Goal: Task Accomplishment & Management: Manage account settings

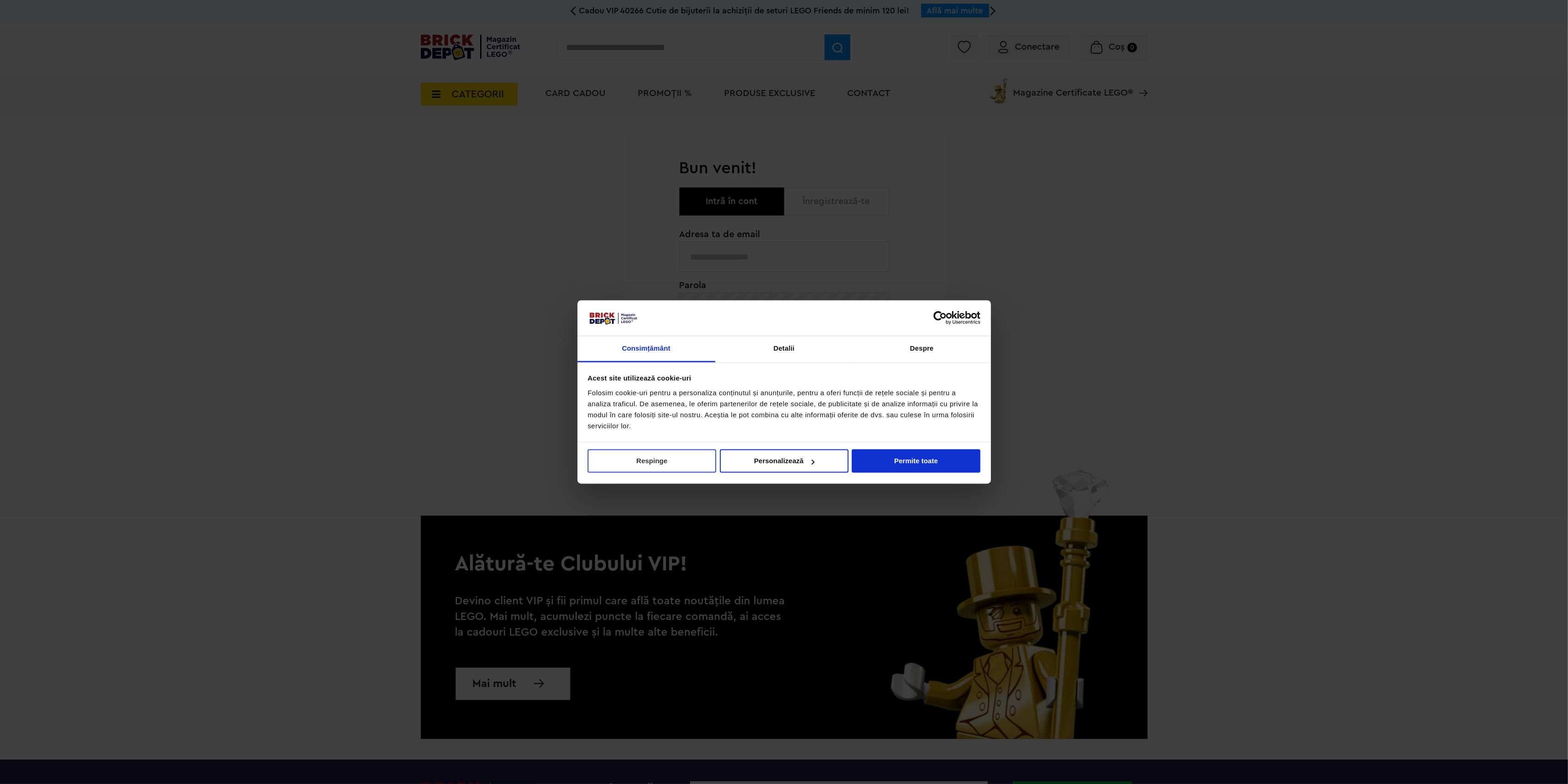
click at [680, 457] on button "Respinge" at bounding box center [652, 461] width 129 height 23
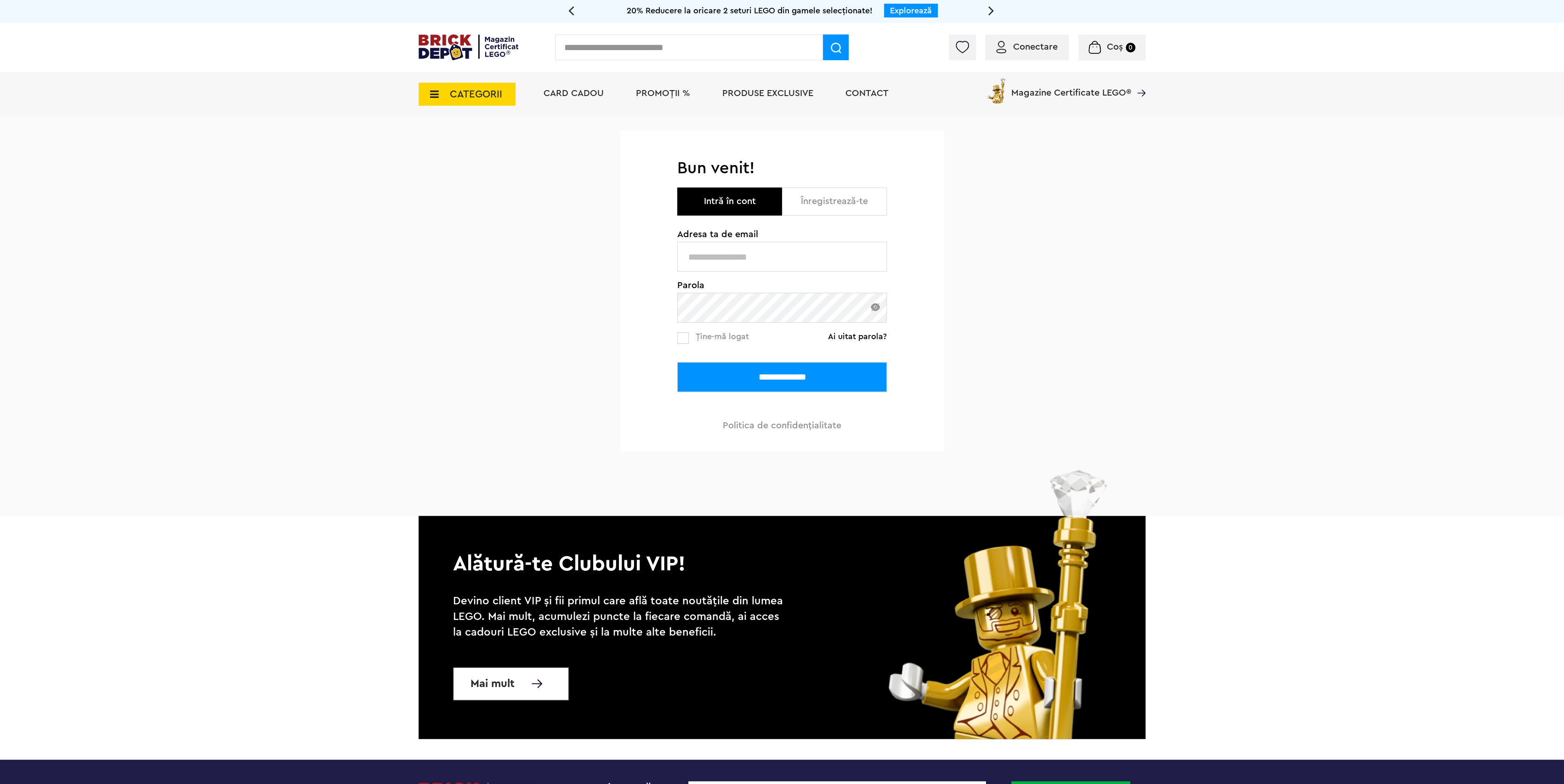
click at [712, 249] on input "text" at bounding box center [782, 257] width 209 height 30
type input "**********"
click at [678, 362] on input "**********" at bounding box center [782, 377] width 209 height 30
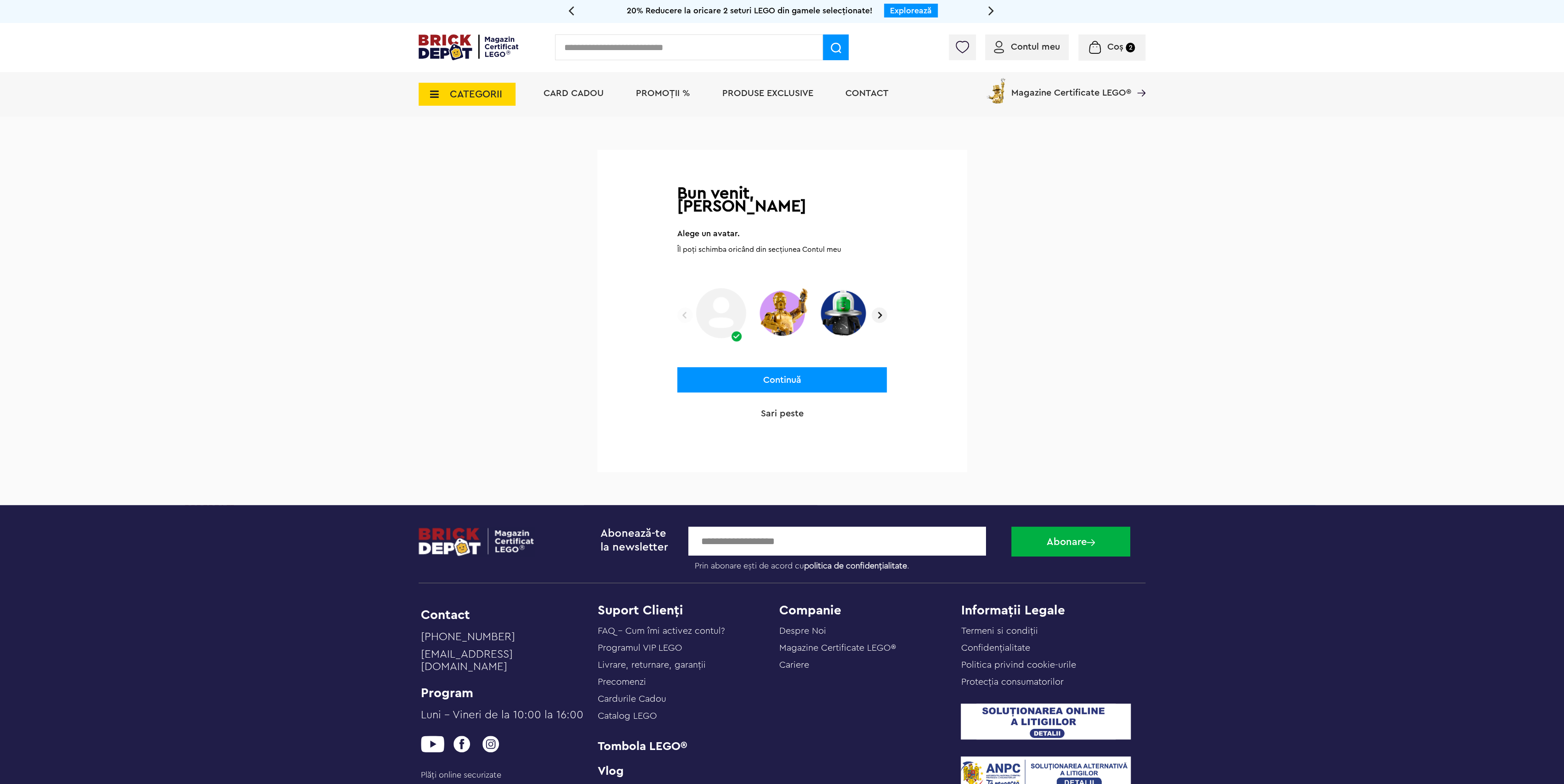
click at [880, 307] on img at bounding box center [879, 315] width 16 height 16
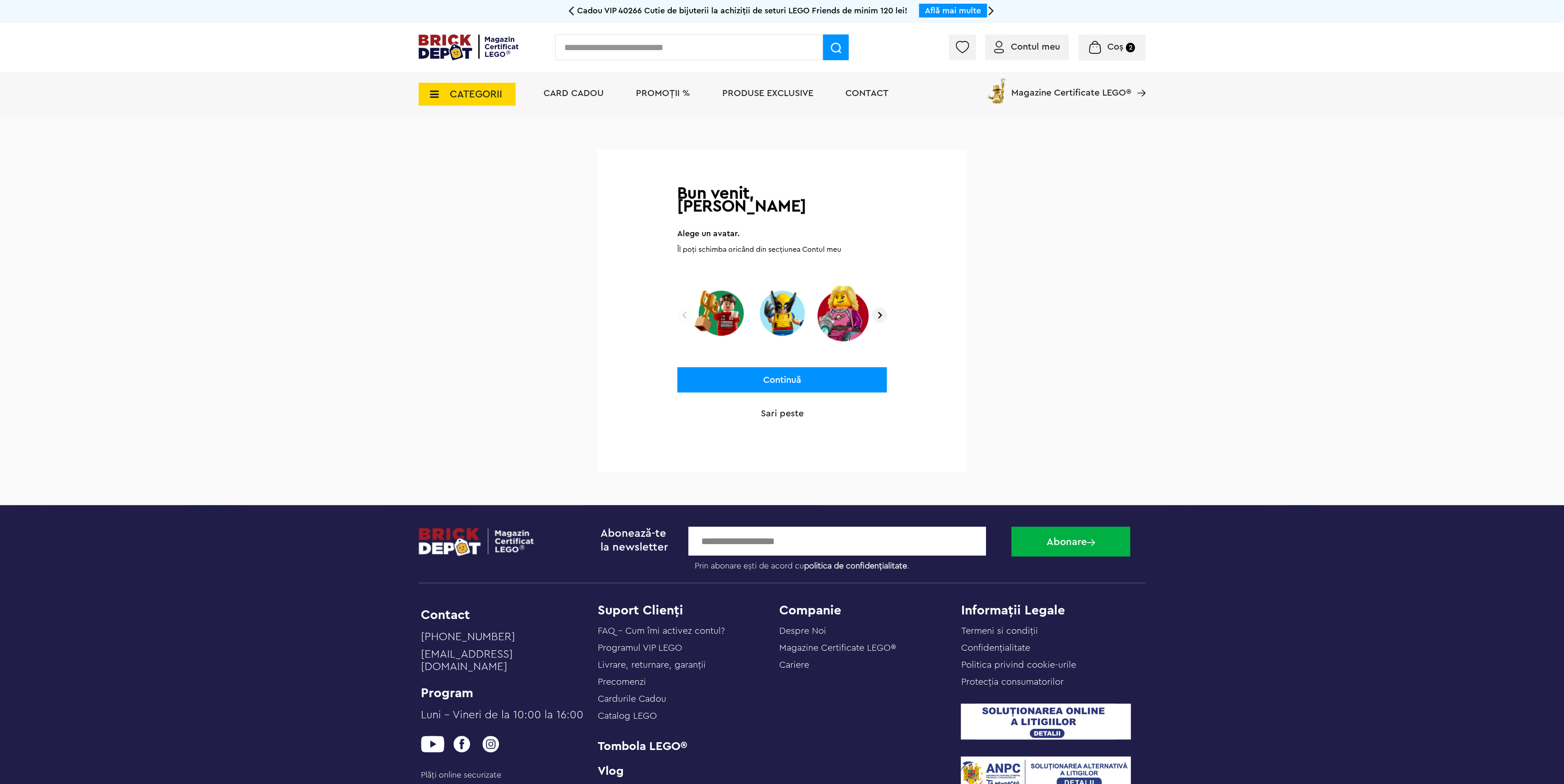
click at [880, 307] on img at bounding box center [879, 315] width 16 height 16
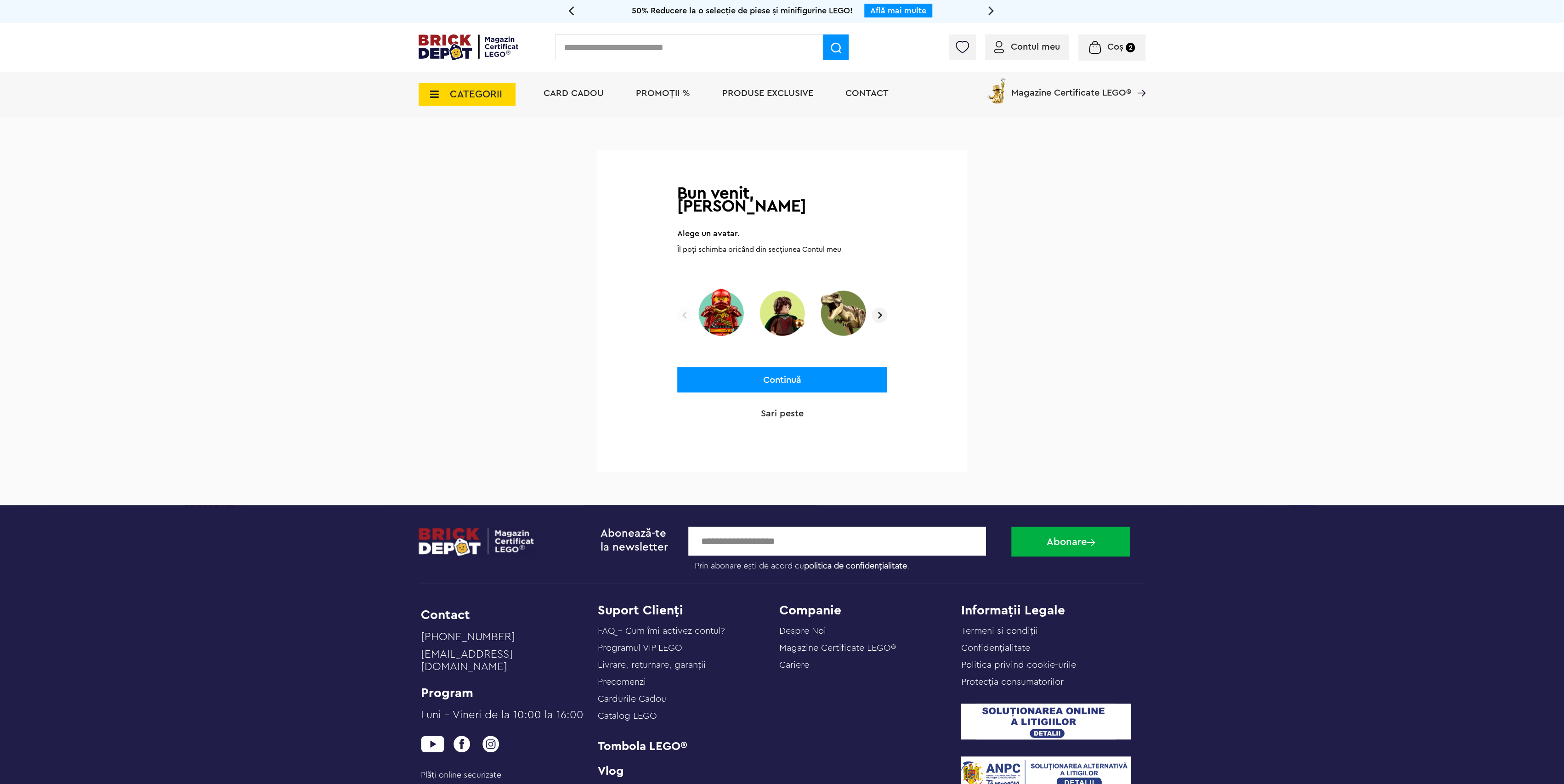
click at [880, 307] on img at bounding box center [879, 315] width 16 height 16
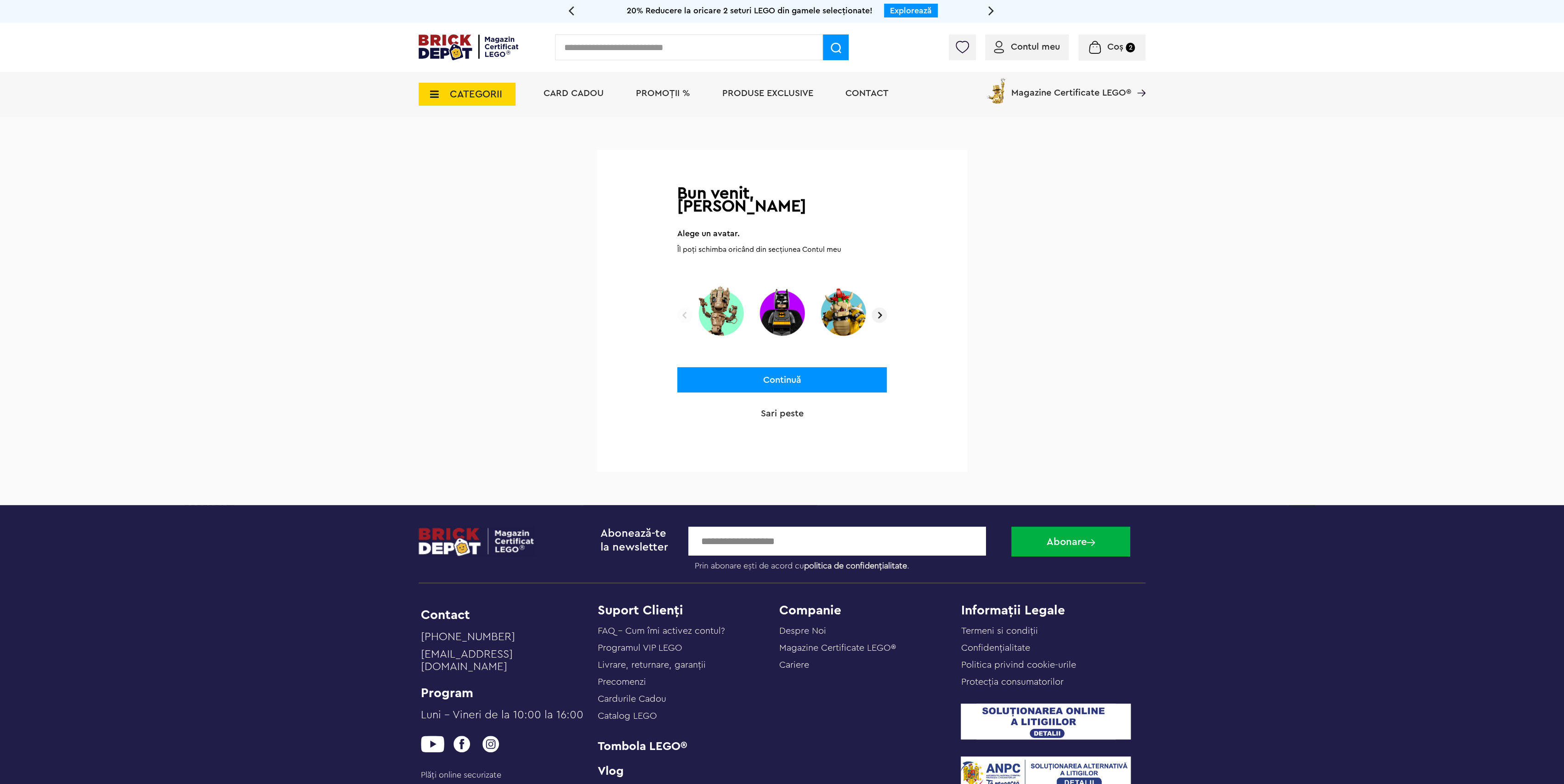
click at [880, 307] on img at bounding box center [879, 315] width 16 height 16
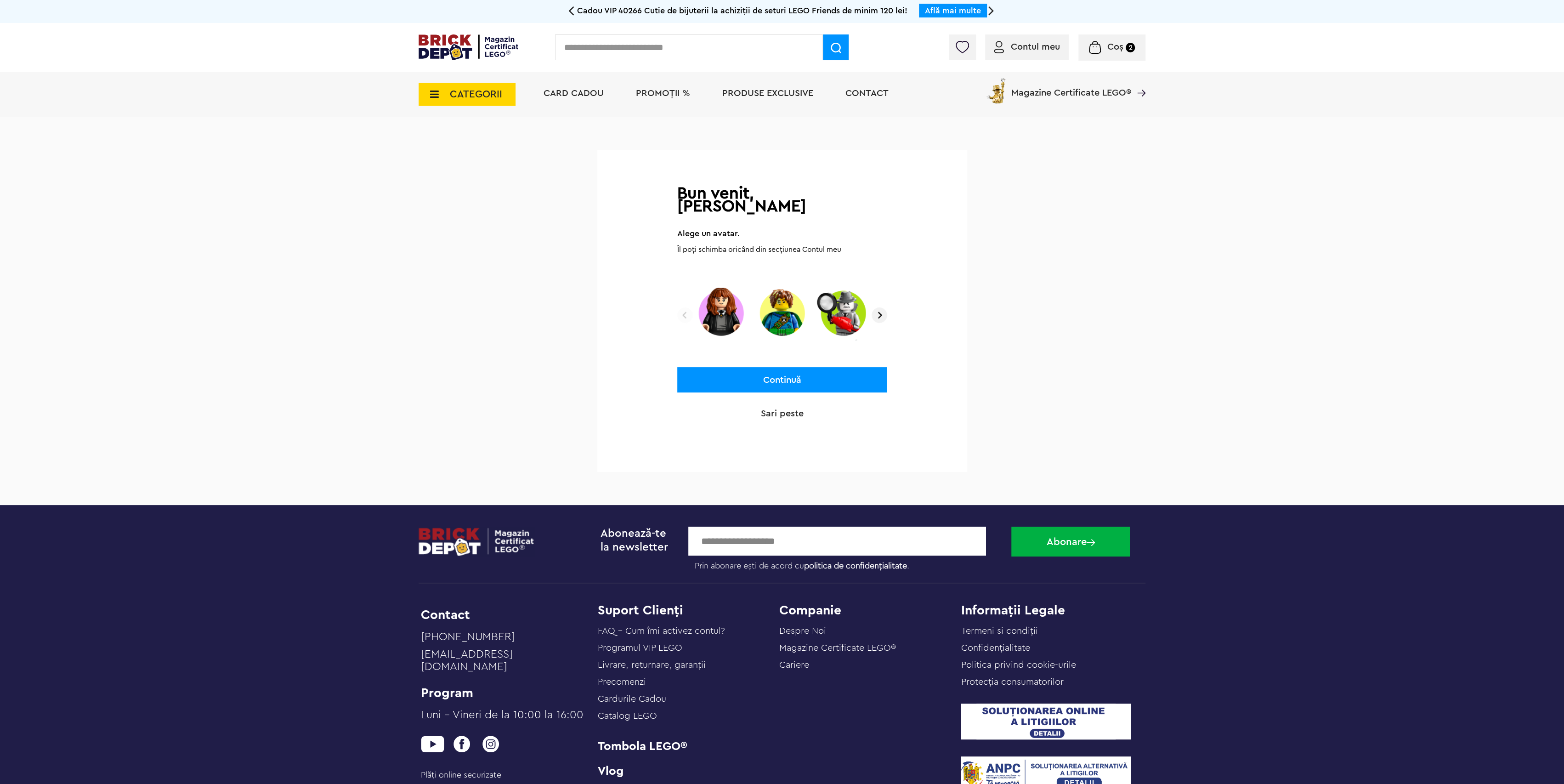
click at [880, 307] on img at bounding box center [879, 315] width 16 height 16
click at [685, 307] on img at bounding box center [685, 315] width 16 height 16
click at [684, 307] on img at bounding box center [685, 315] width 16 height 16
click at [731, 301] on img at bounding box center [721, 313] width 55 height 57
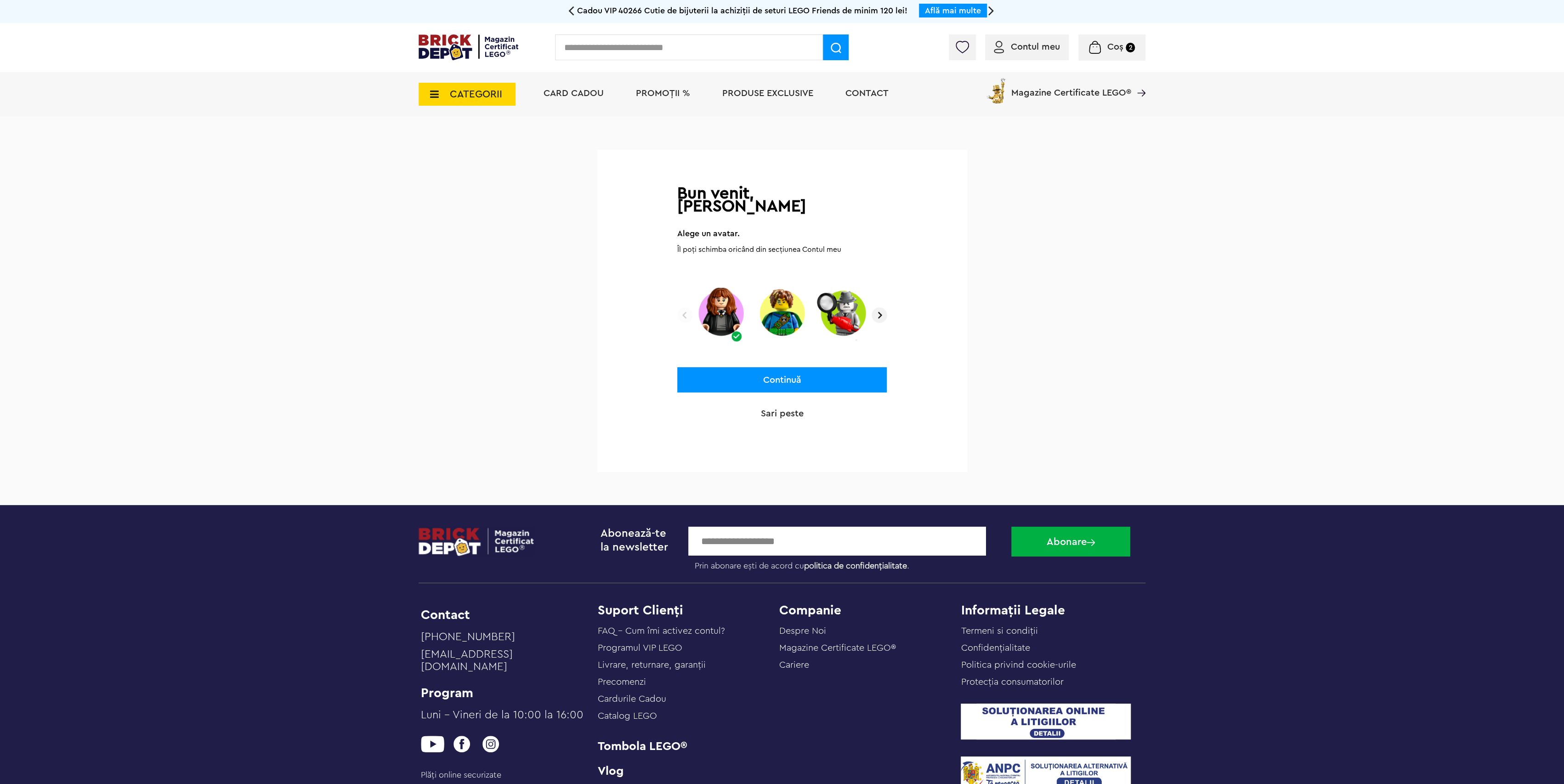
click at [770, 367] on button "Continuă" at bounding box center [782, 380] width 209 height 25
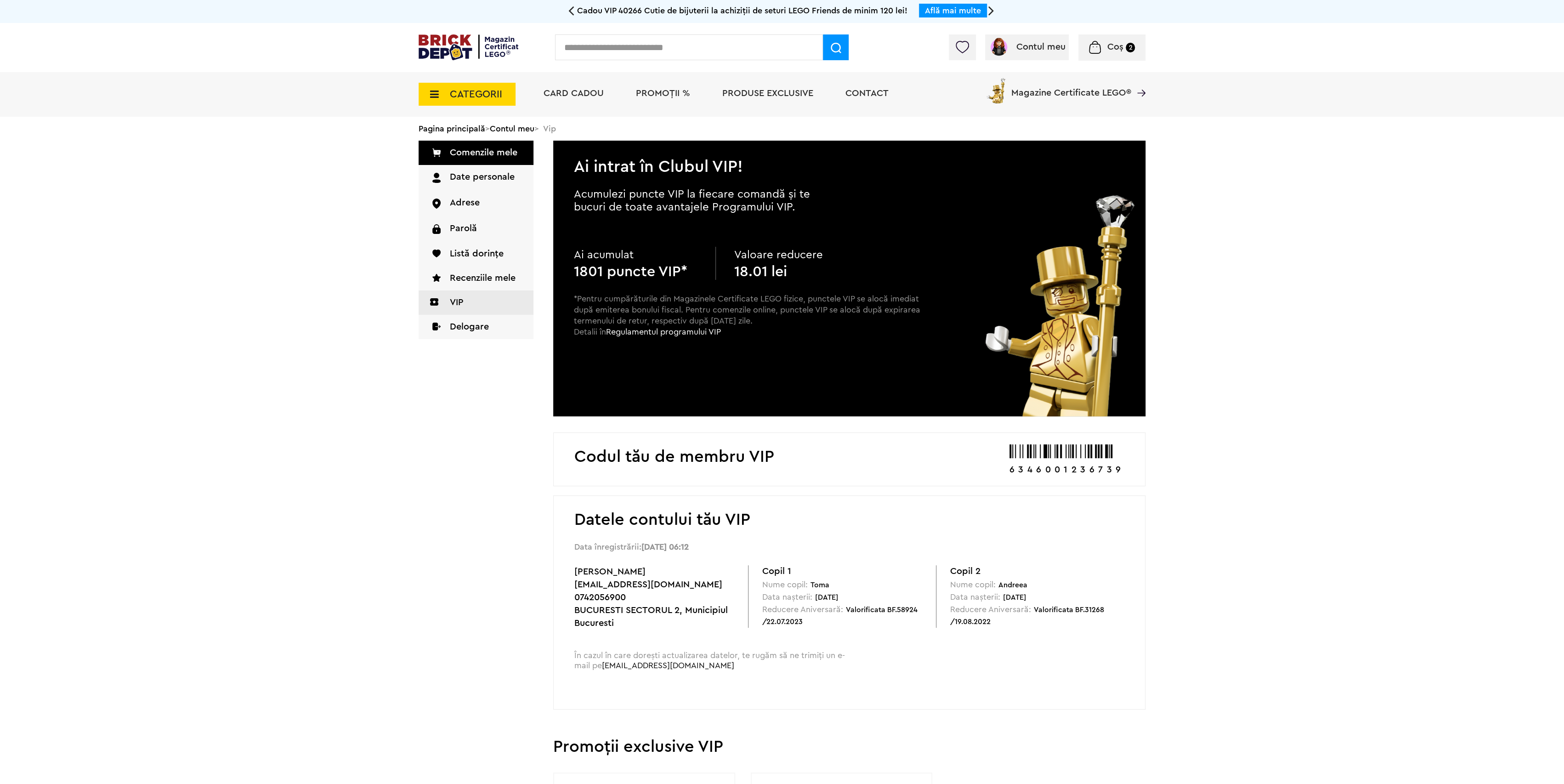
click at [685, 89] on span "PROMOȚII %" at bounding box center [663, 93] width 55 height 9
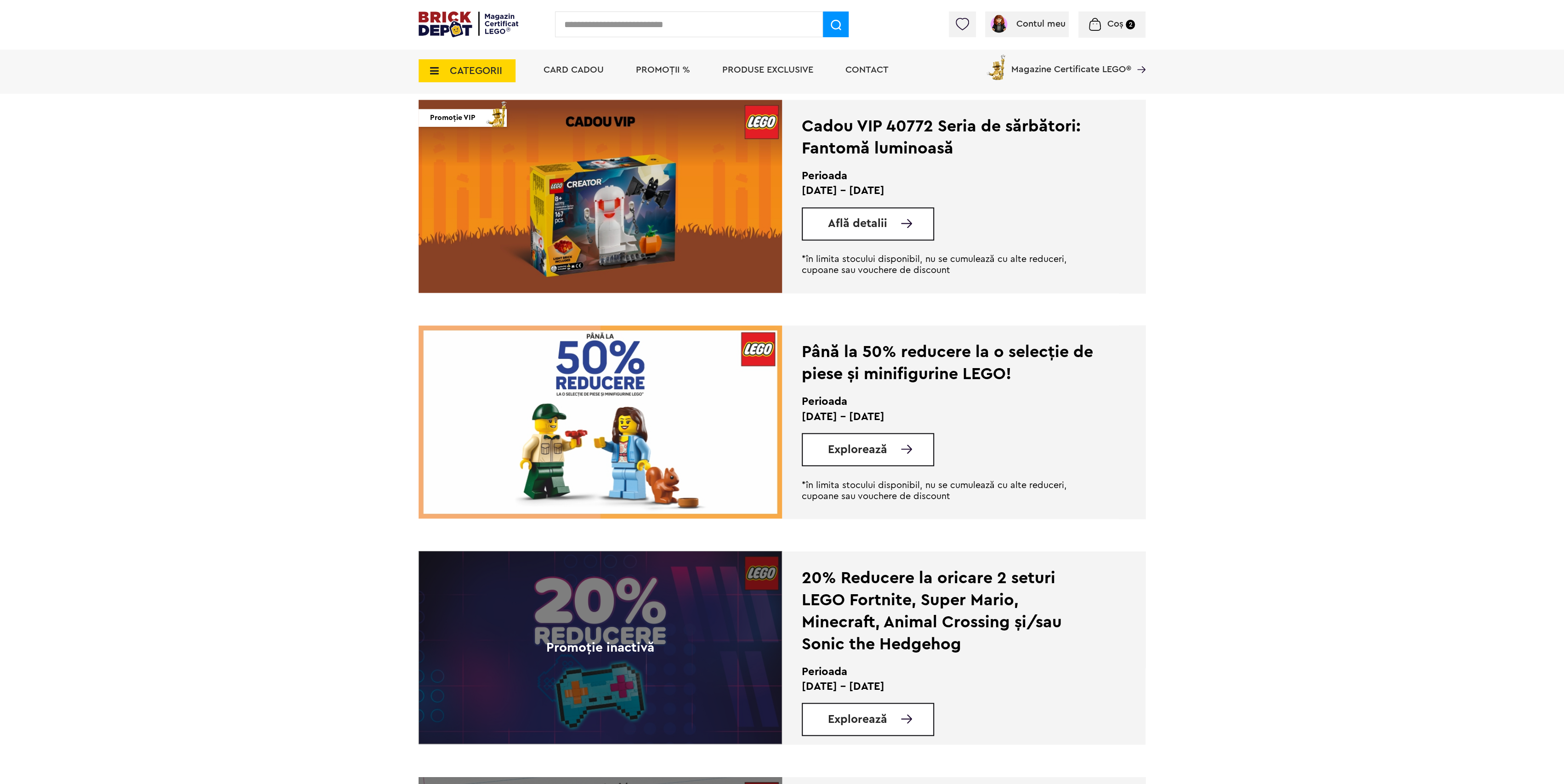
scroll to position [1347, 0]
click at [882, 453] on span "Explorează" at bounding box center [858, 448] width 59 height 12
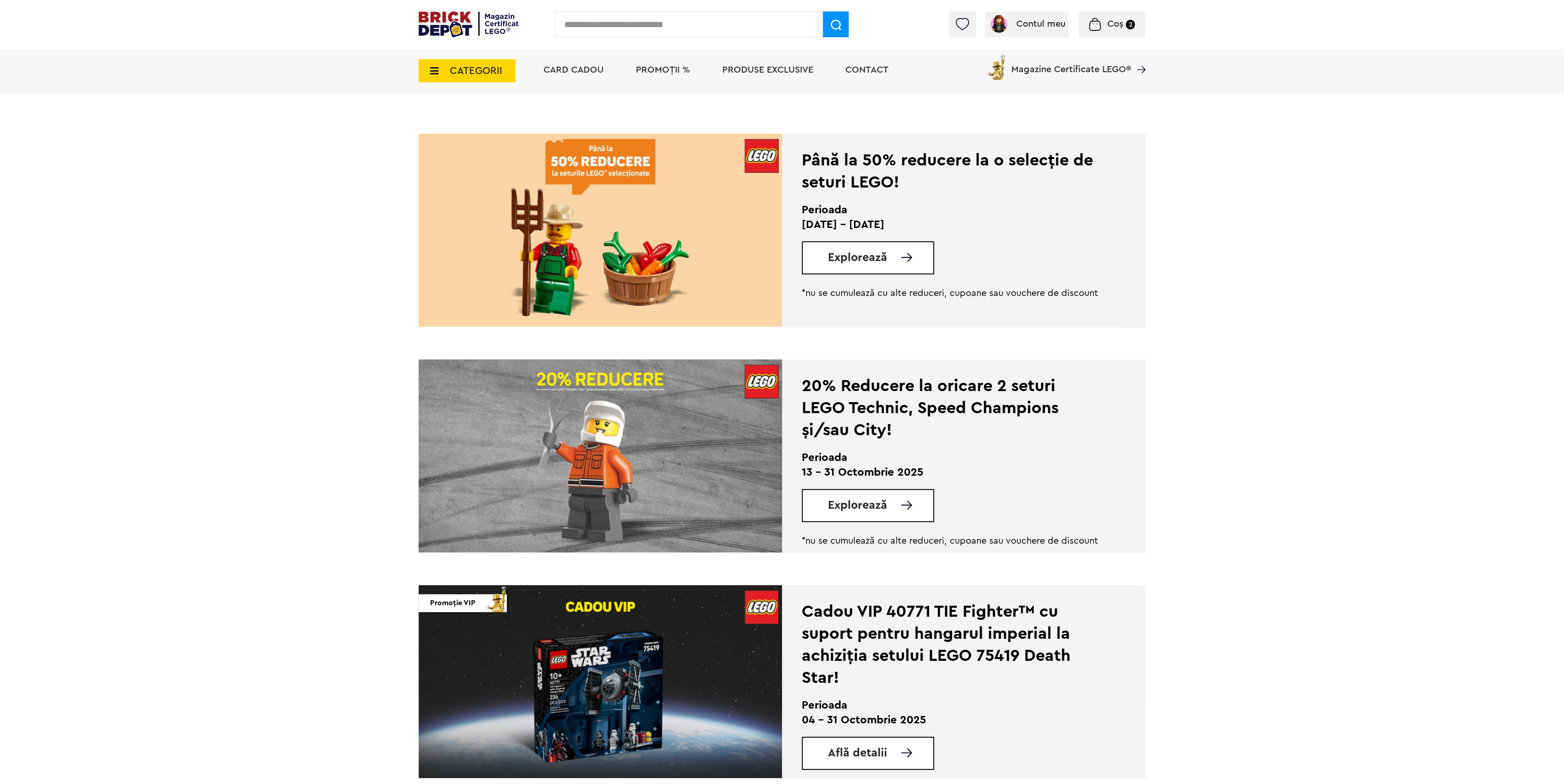
scroll to position [183, 0]
